Goal: Check status: Check status

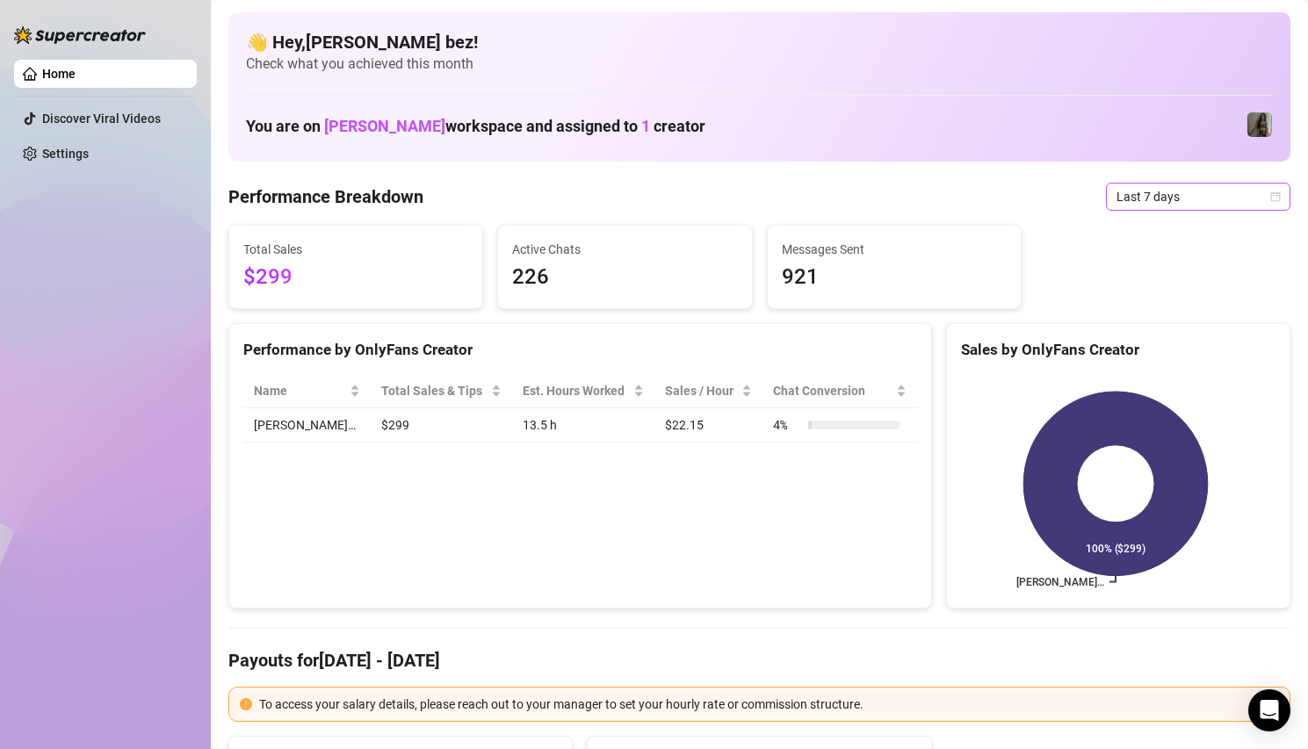
click at [1222, 197] on span "Last 7 days" at bounding box center [1197, 197] width 163 height 26
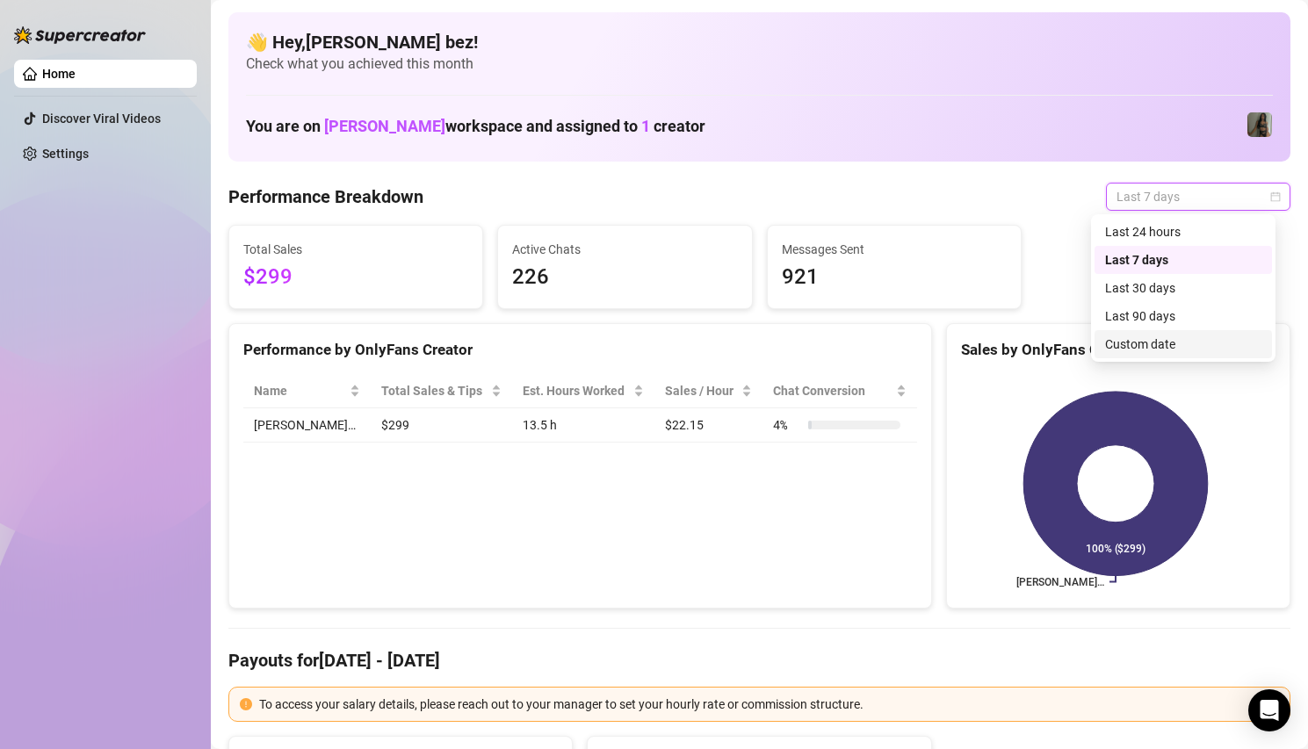
click at [1209, 345] on div "Custom date" at bounding box center [1183, 344] width 156 height 19
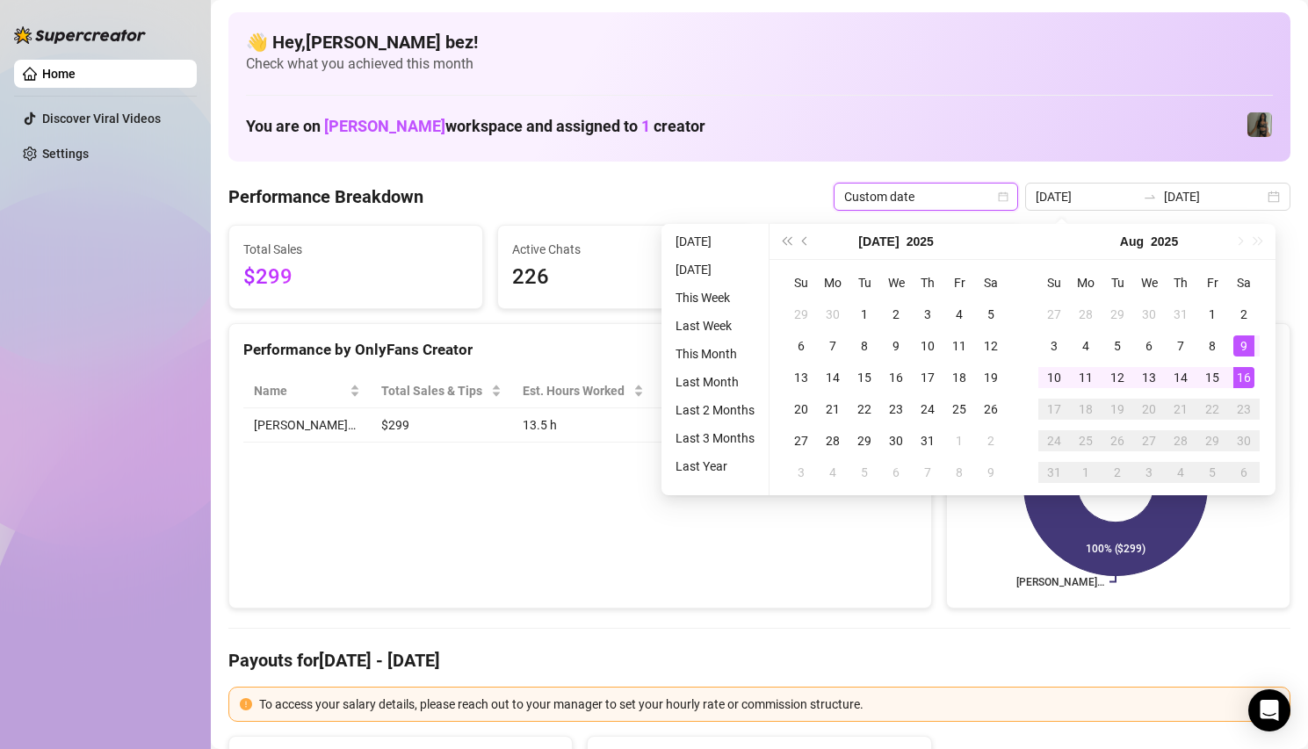
type input "2025-08-16"
click at [1242, 371] on div "16" at bounding box center [1243, 377] width 21 height 21
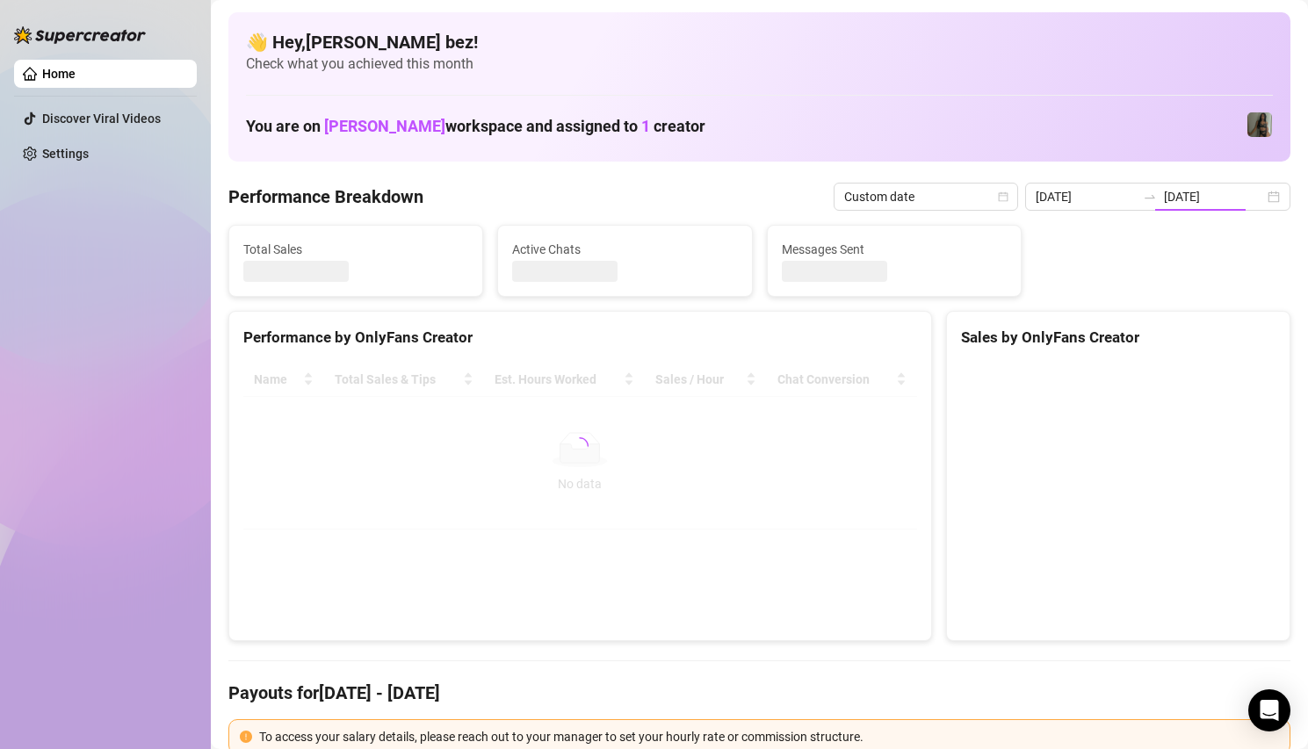
type input "2025-08-16"
